Goal: Transaction & Acquisition: Purchase product/service

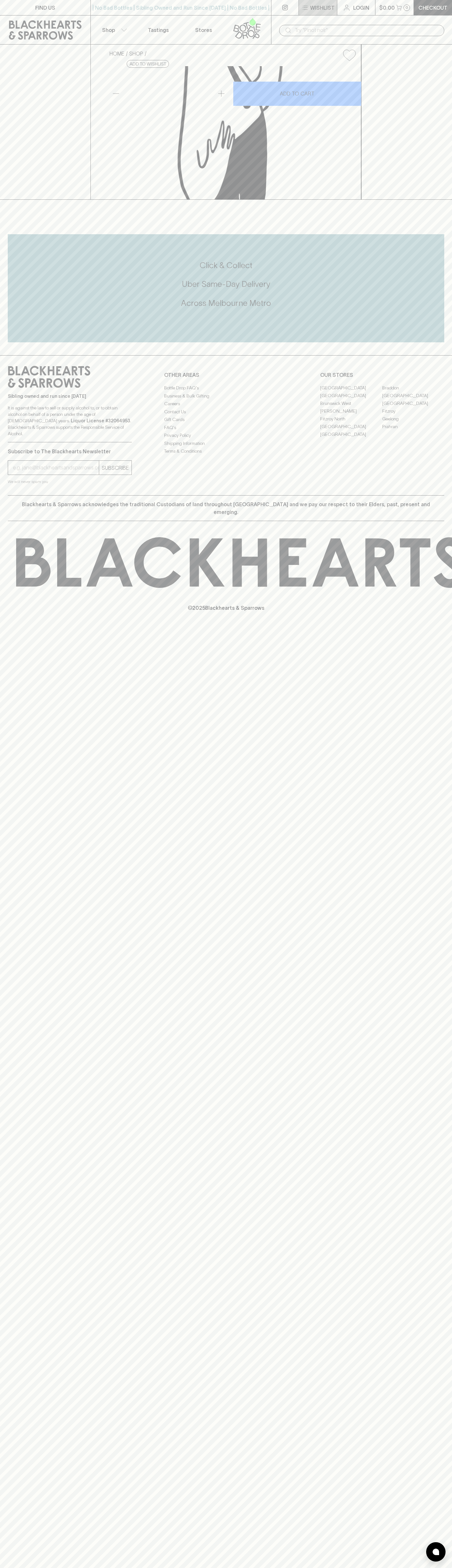
click at [320, 5] on p "Wishlist" at bounding box center [322, 8] width 25 height 8
click at [128, 1568] on html "FIND US | No Bad Bottles | Sibling Owned and Run Since [DATE] | No Bad Bottles …" at bounding box center [226, 784] width 452 height 1568
